Goal: Check status: Check status

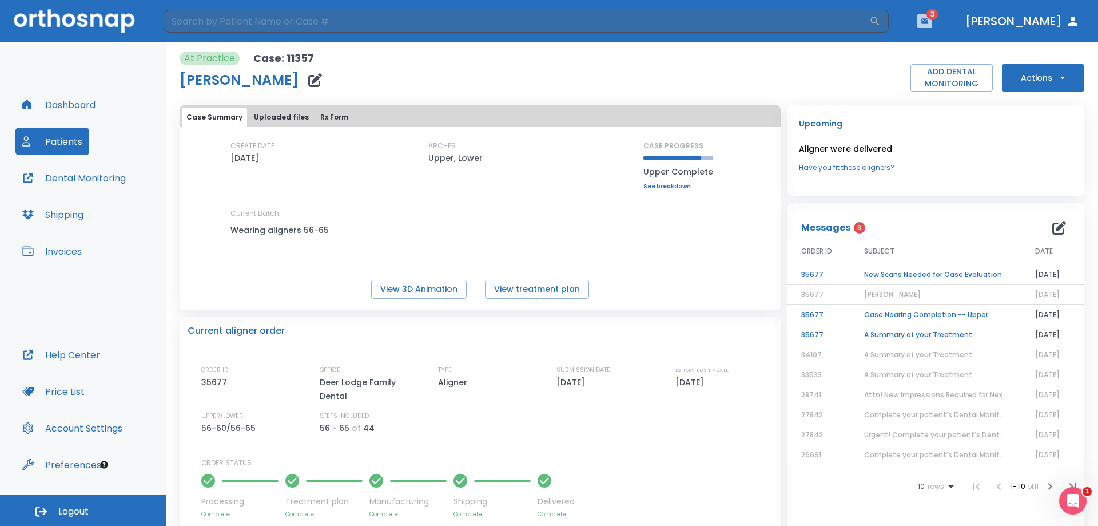
click at [932, 25] on button "button" at bounding box center [925, 21] width 15 height 14
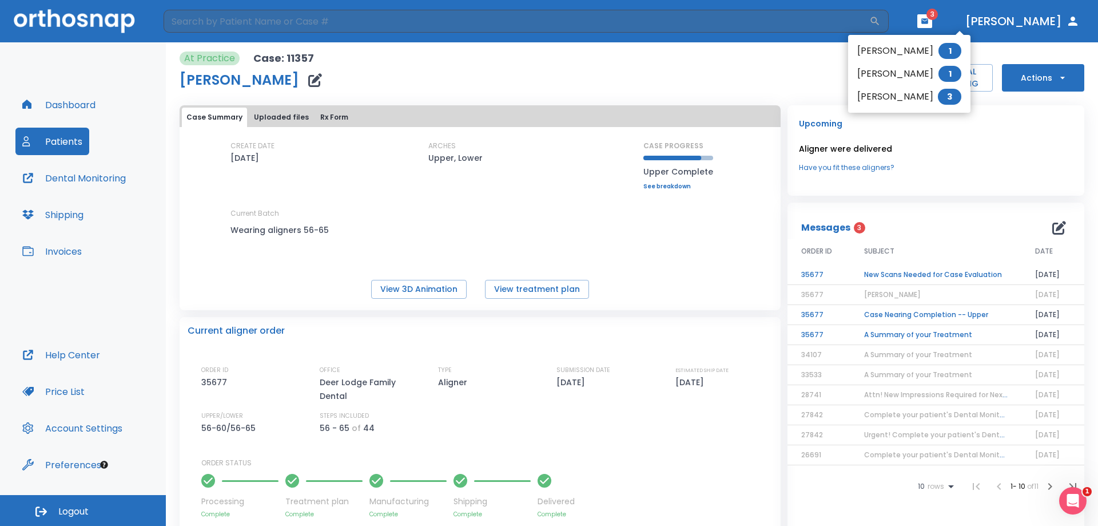
click at [928, 43] on li "[PERSON_NAME] 1" at bounding box center [909, 50] width 122 height 23
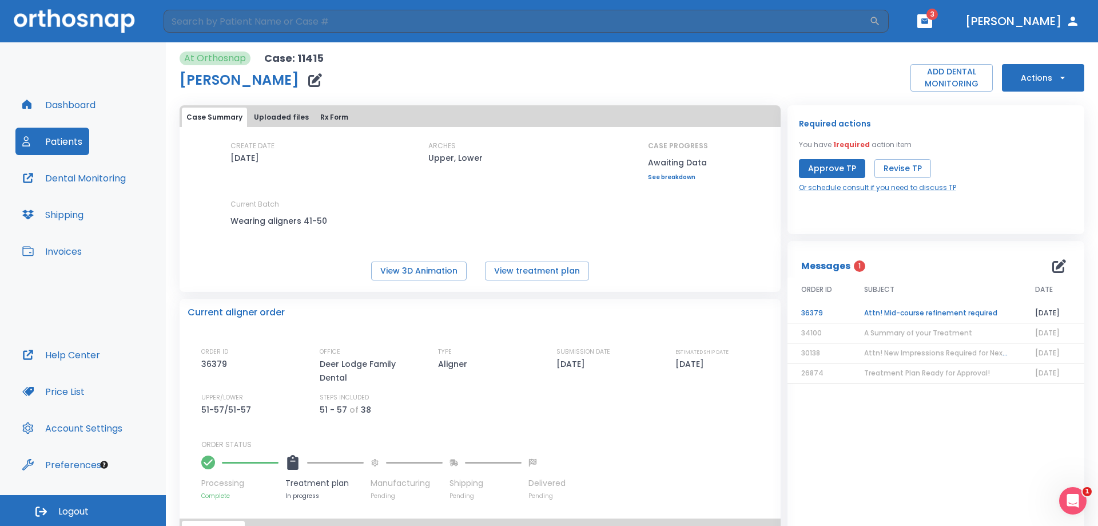
click at [891, 311] on td "Attn! Mid-course refinement required" at bounding box center [936, 313] width 171 height 20
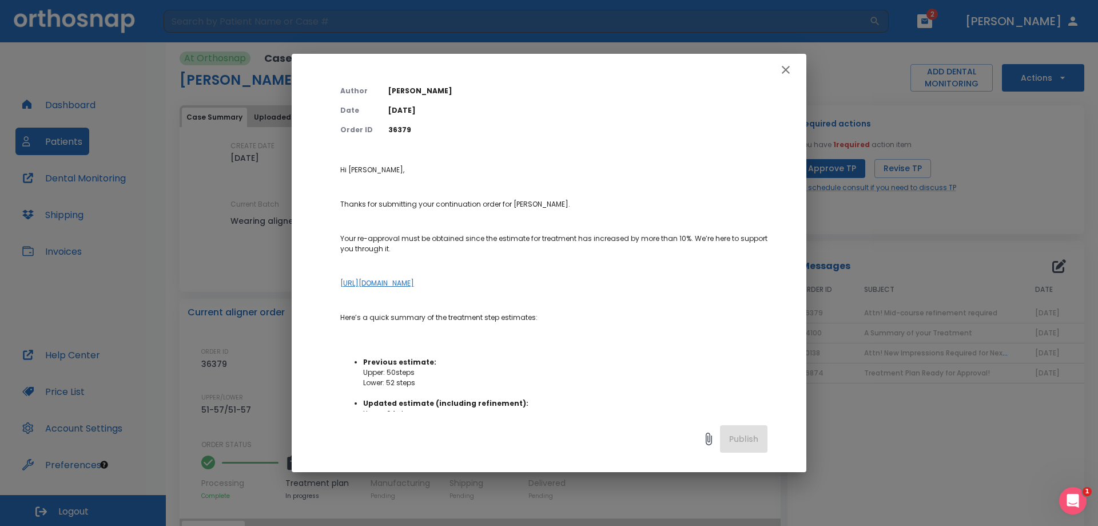
scroll to position [172, 0]
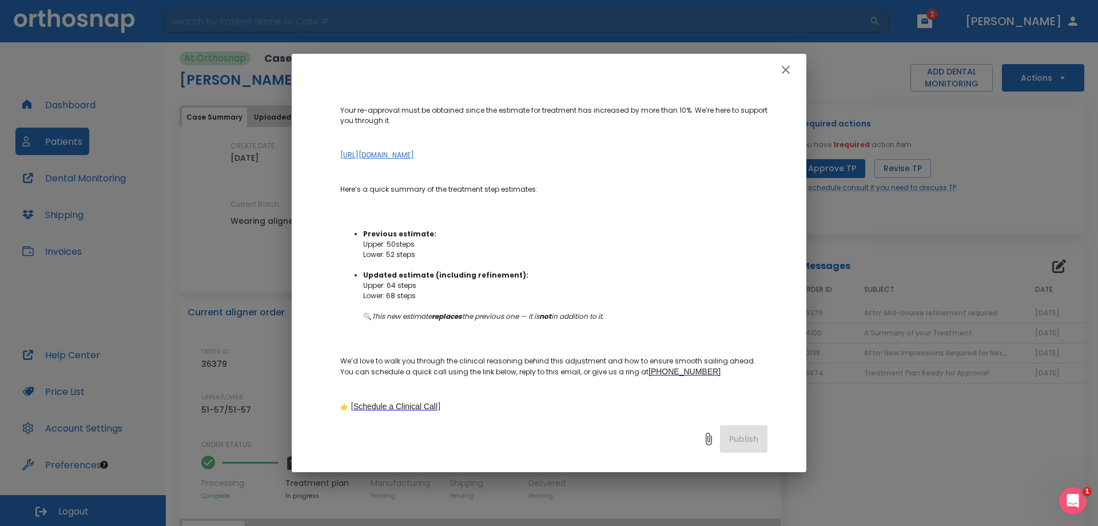
click at [414, 150] on link "[URL][DOMAIN_NAME]" at bounding box center [377, 155] width 74 height 10
click at [788, 72] on icon "button" at bounding box center [786, 70] width 8 height 8
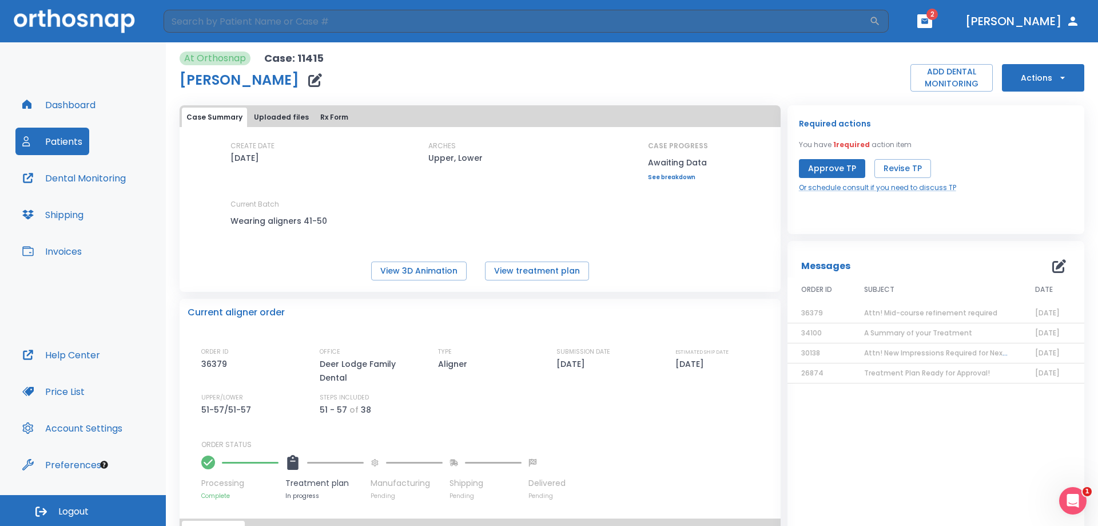
click at [938, 17] on span "2" at bounding box center [932, 14] width 11 height 11
click at [929, 21] on icon "button" at bounding box center [925, 21] width 8 height 8
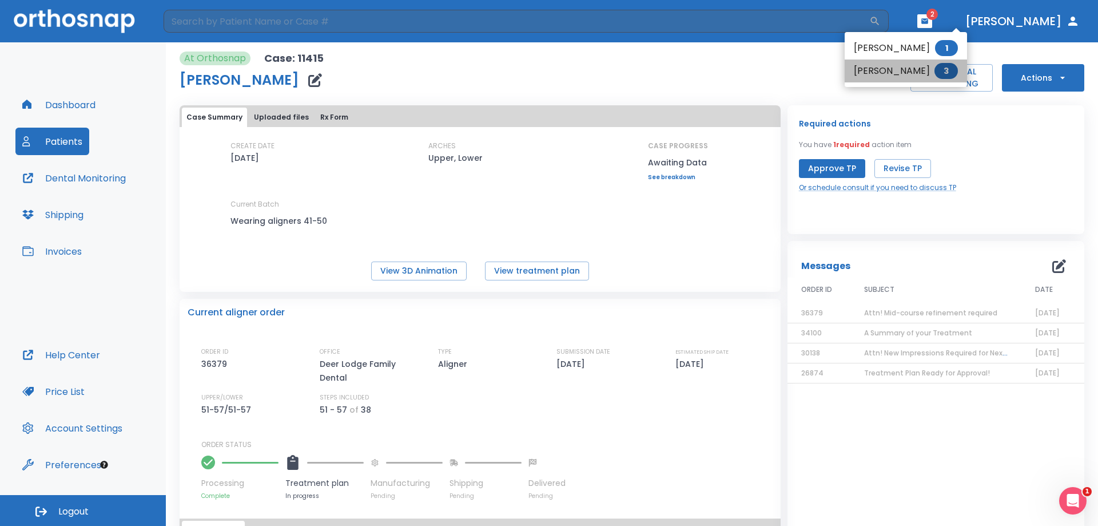
click at [918, 71] on li "[PERSON_NAME] 3" at bounding box center [906, 70] width 122 height 23
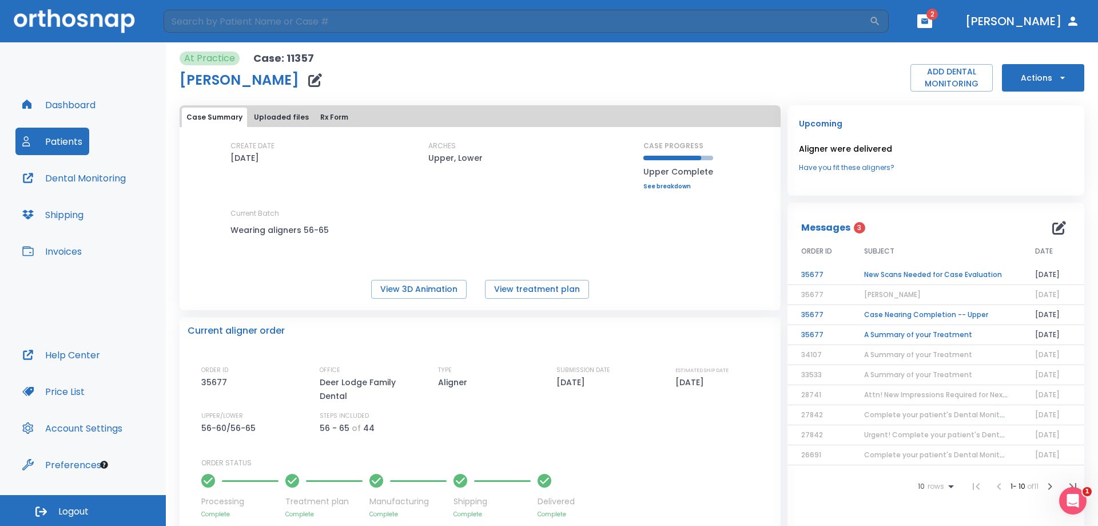
click at [934, 273] on td "New Scans Needed for Case Evaluation" at bounding box center [936, 275] width 171 height 20
